Goal: Find specific page/section: Find specific page/section

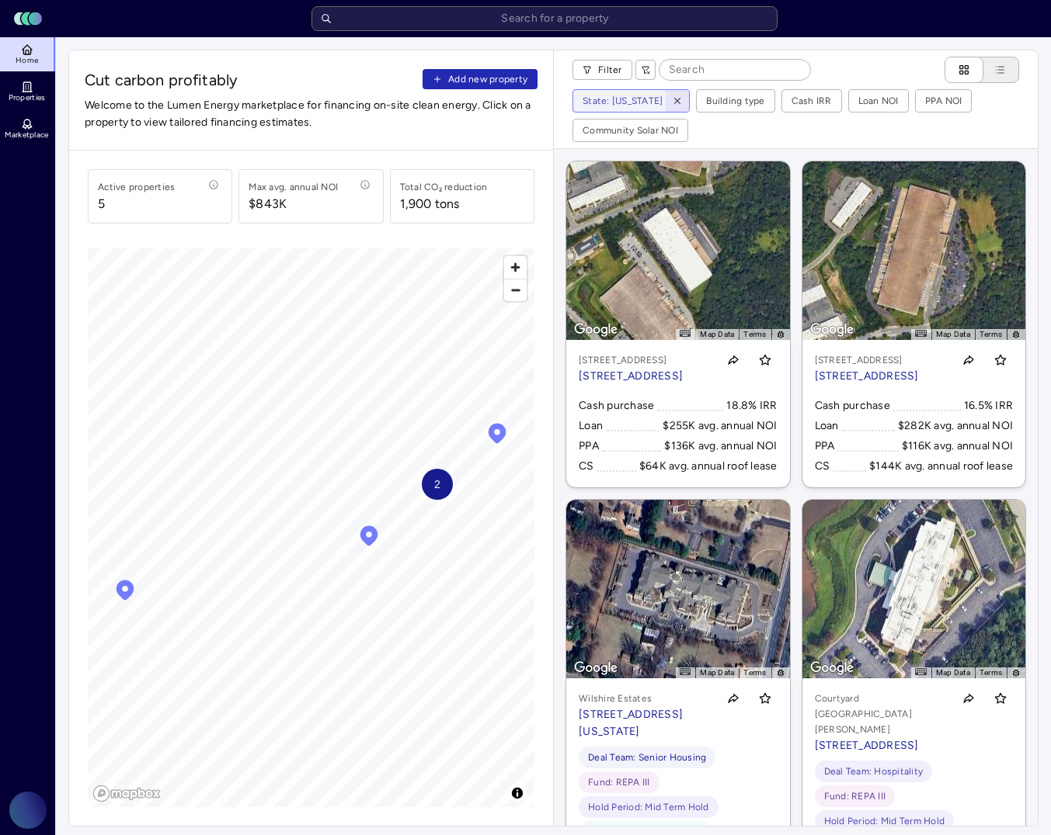
click at [672, 103] on icon "button" at bounding box center [677, 101] width 11 height 11
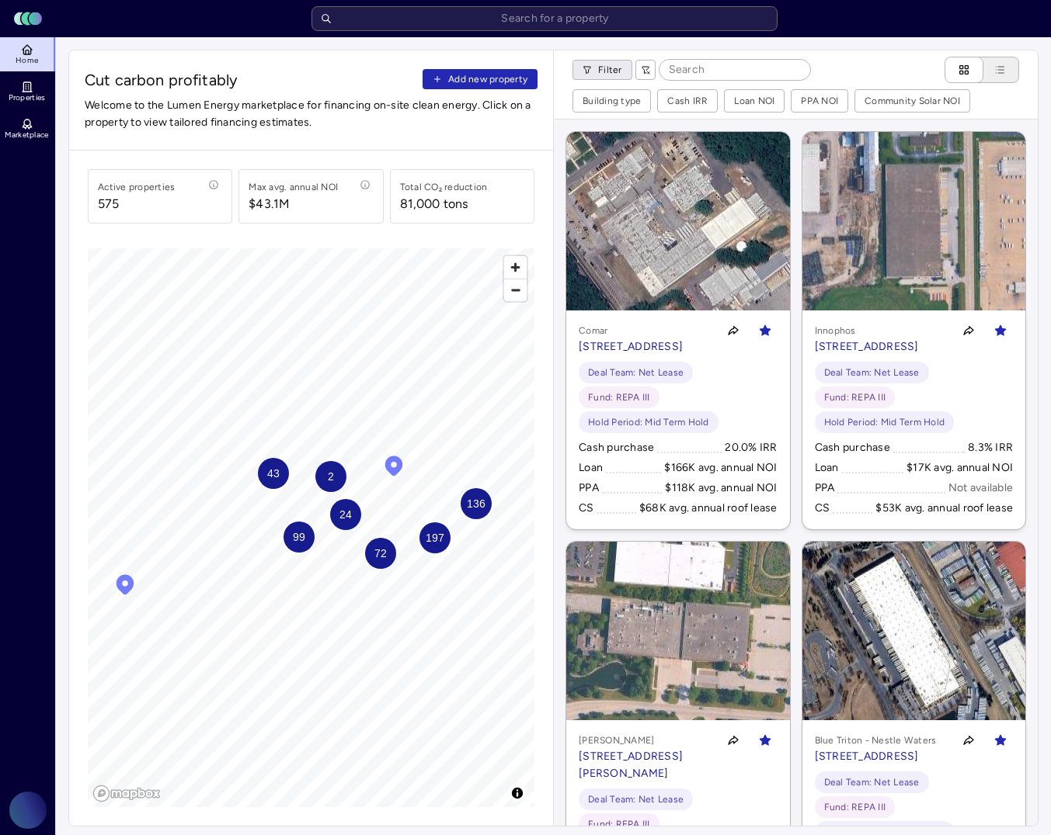
click at [609, 75] on html "Toggle Sidebar Lumen Energy Logo Home Properties Marketplace [GEOGRAPHIC_DATA] …" at bounding box center [525, 808] width 1051 height 1617
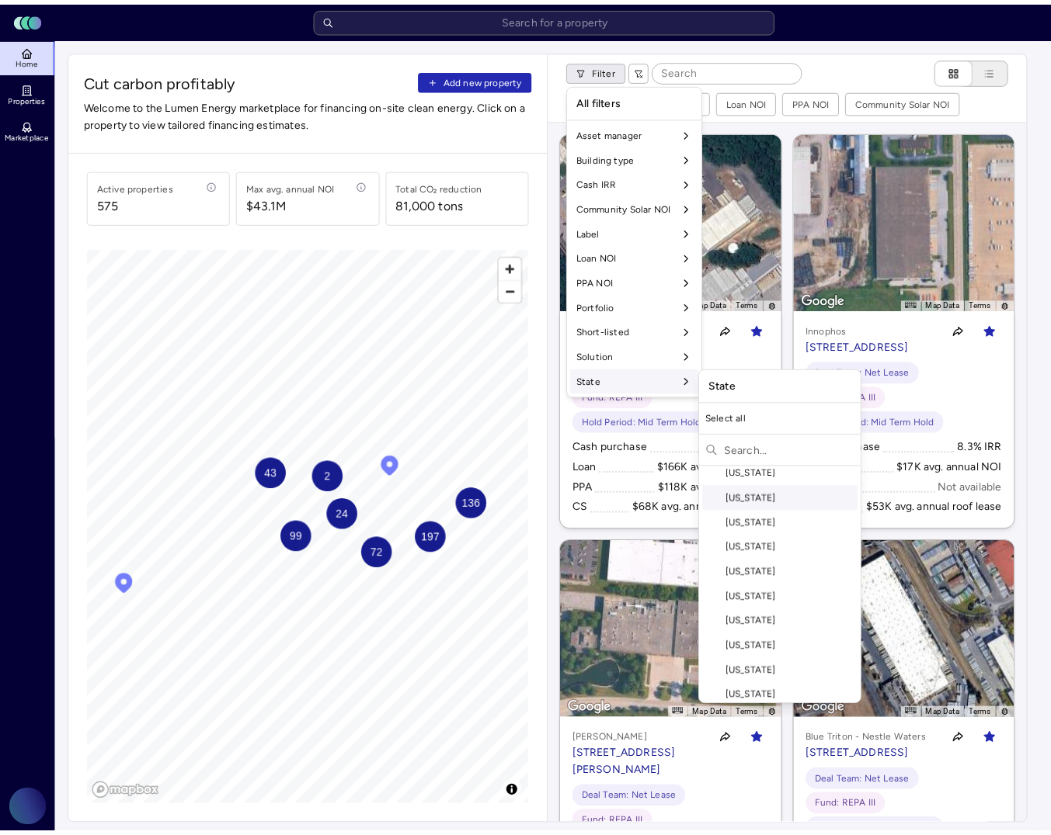
scroll to position [466, 0]
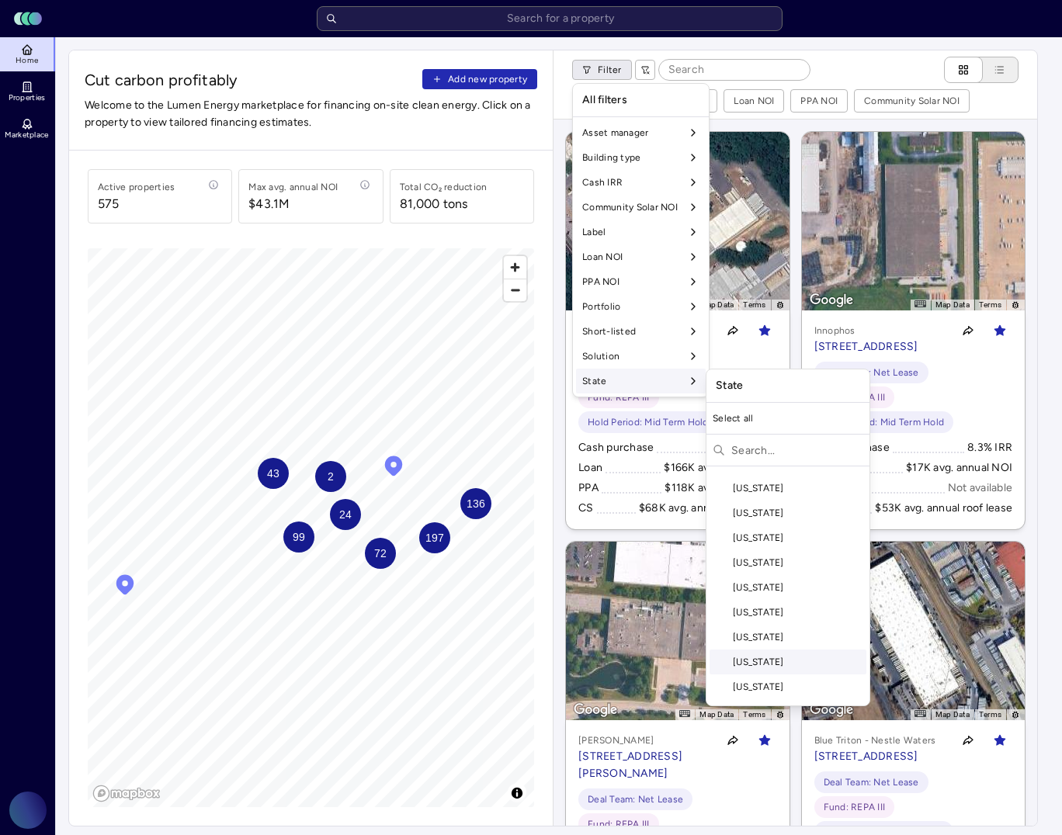
click at [797, 658] on div "[US_STATE]" at bounding box center [788, 662] width 157 height 25
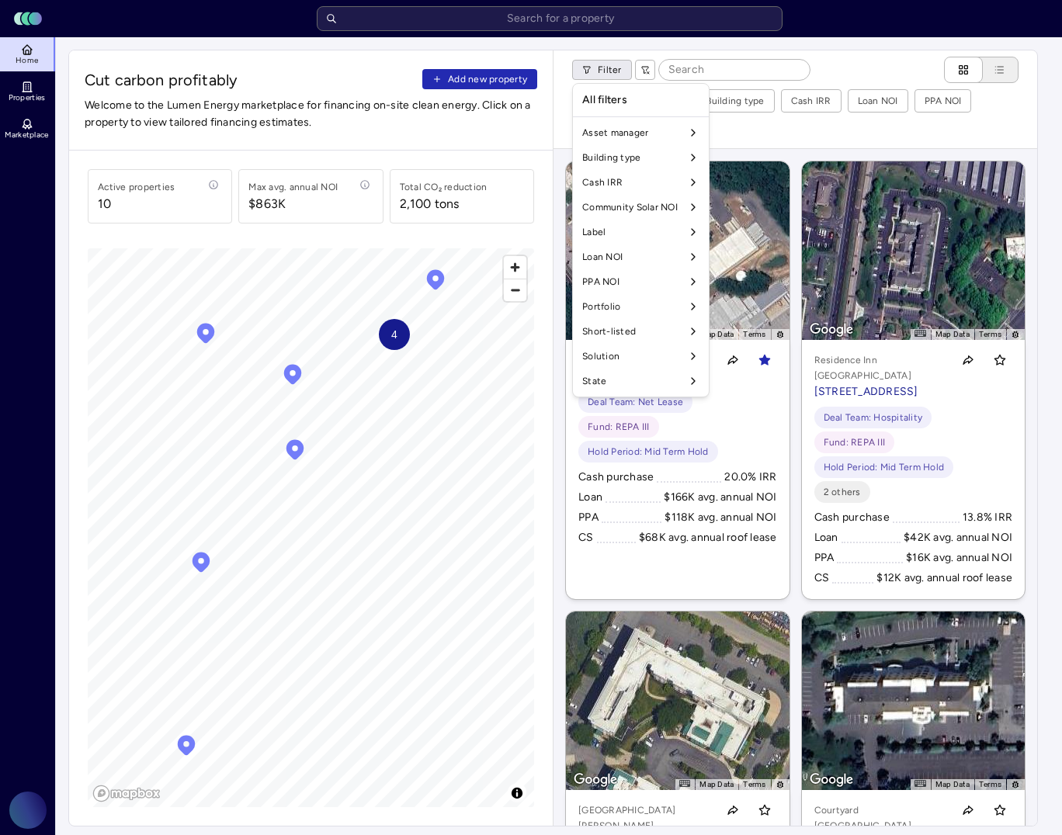
click at [925, 135] on html "Toggle Sidebar Lumen Energy Logo Home Properties Marketplace [GEOGRAPHIC_DATA] …" at bounding box center [531, 808] width 1062 height 1617
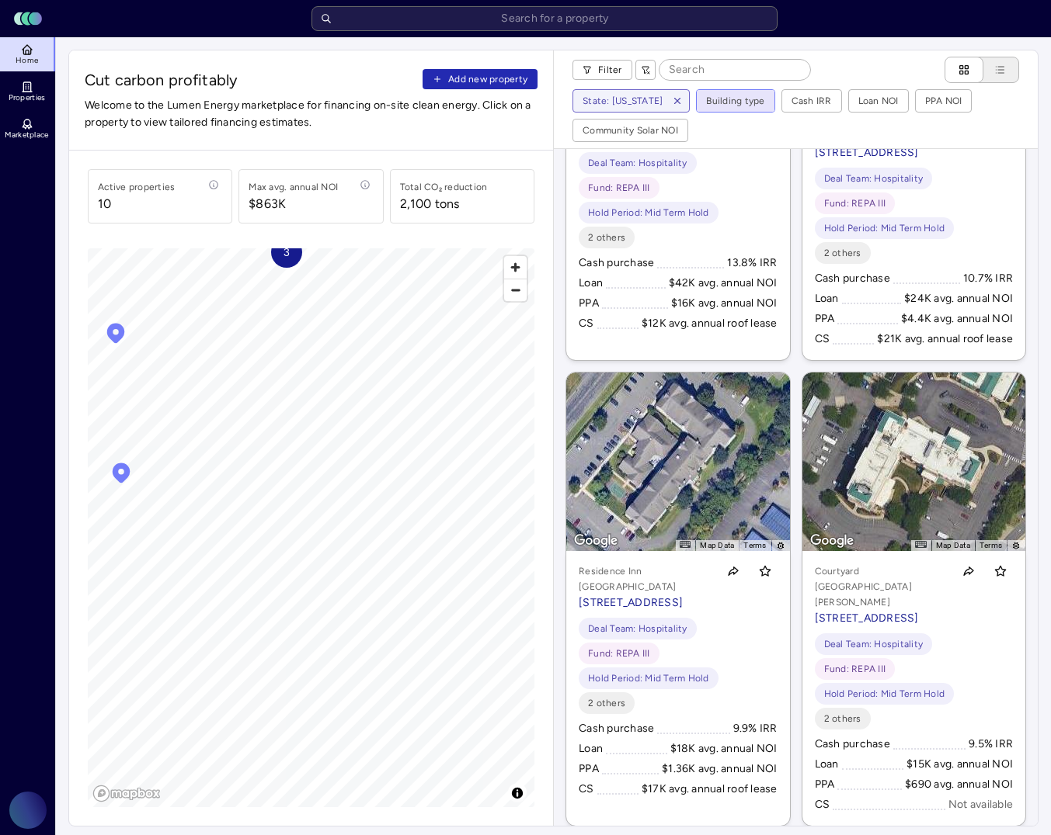
click at [739, 102] on html "Toggle Sidebar Lumen Energy Logo Home Properties Marketplace [GEOGRAPHIC_DATA] …" at bounding box center [525, 808] width 1051 height 1617
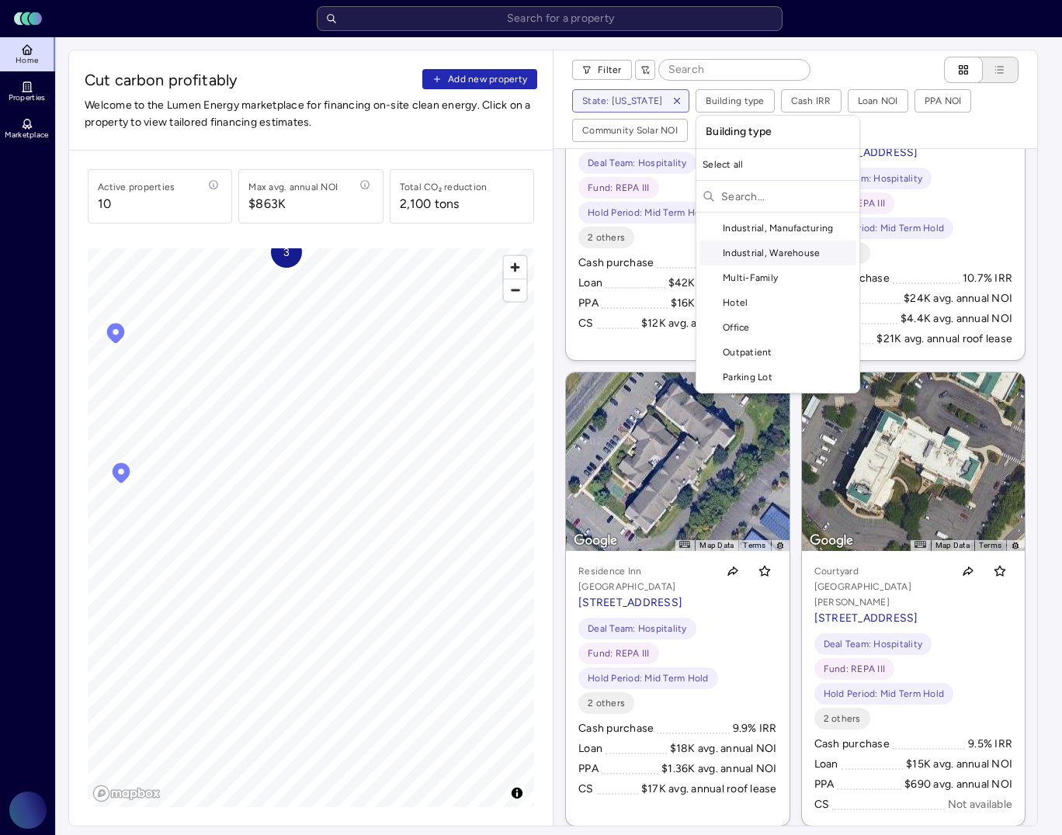
click at [792, 252] on div "Industrial, Warehouse" at bounding box center [778, 253] width 157 height 25
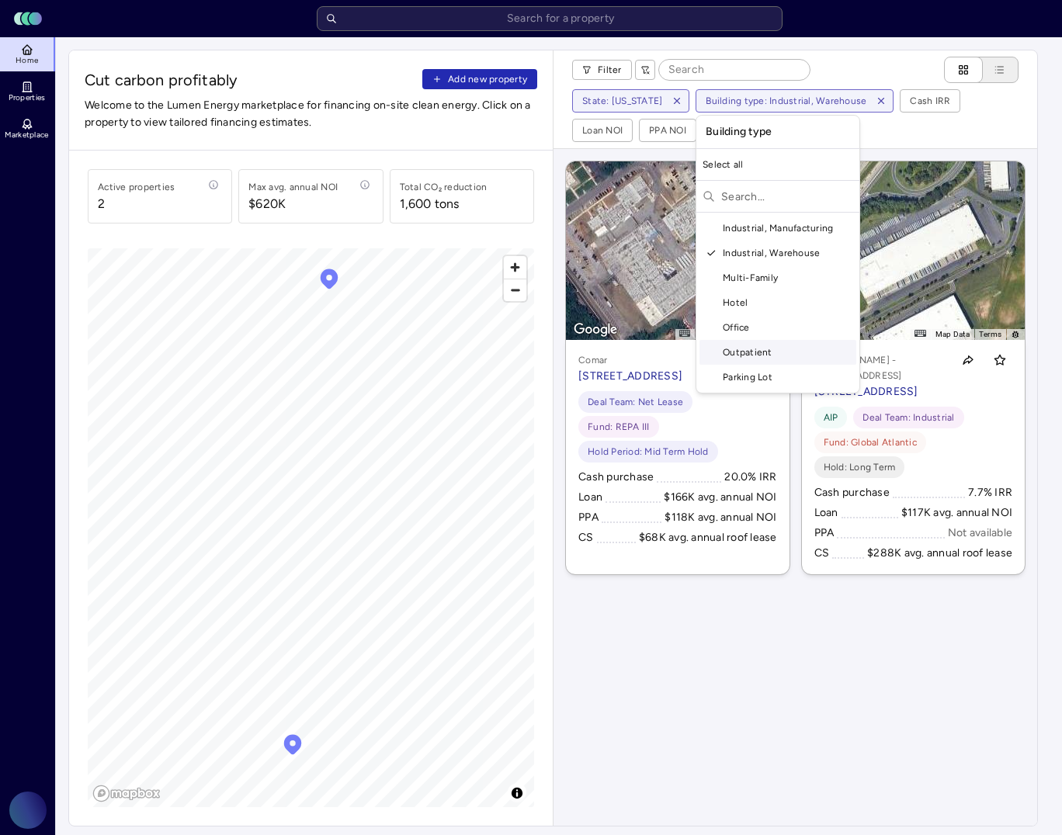
click at [725, 686] on html "Toggle Sidebar Lumen Energy Logo Home Properties Marketplace [GEOGRAPHIC_DATA] …" at bounding box center [531, 808] width 1062 height 1617
